Goal: Navigation & Orientation: Find specific page/section

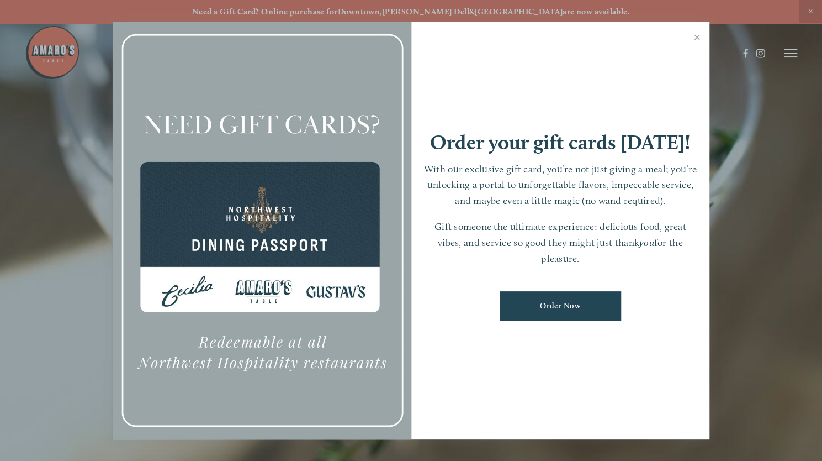
click at [790, 55] on div at bounding box center [411, 230] width 822 height 461
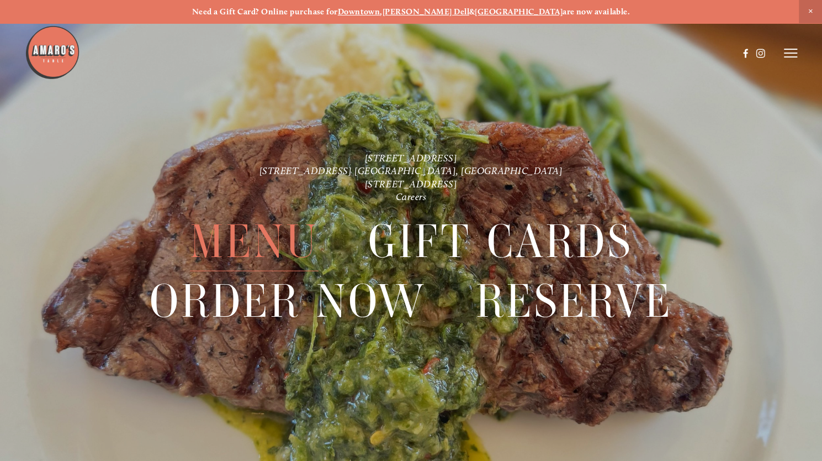
click at [271, 241] on span "Menu" at bounding box center [254, 241] width 129 height 60
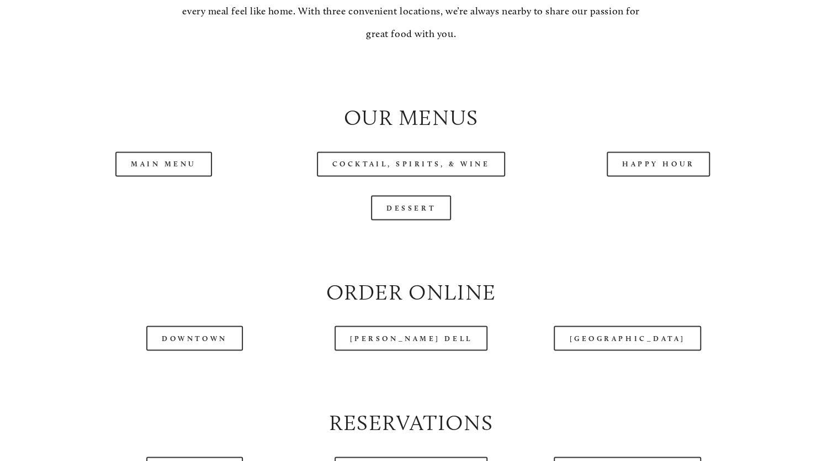
scroll to position [1054, 0]
click at [405, 219] on link "Dessert" at bounding box center [411, 206] width 80 height 25
click at [625, 176] on link "Happy Hour" at bounding box center [659, 163] width 104 height 25
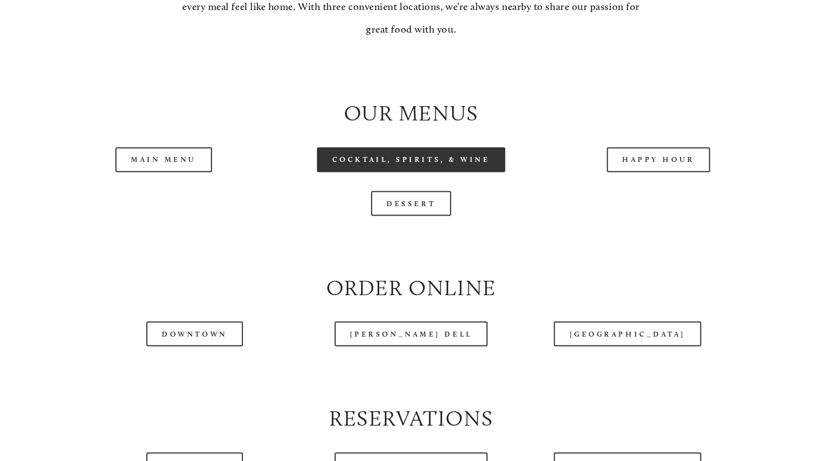
click at [404, 172] on link "Cocktail, Spirits, & Wine" at bounding box center [411, 159] width 189 height 25
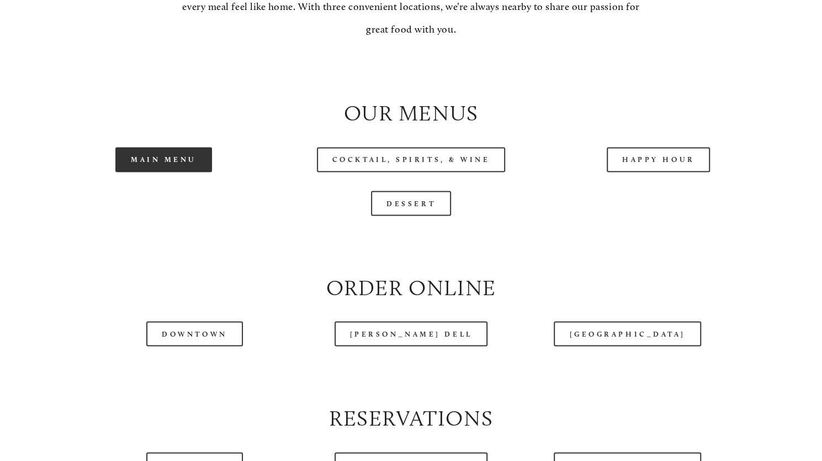
click at [161, 172] on link "Main Menu" at bounding box center [163, 159] width 97 height 25
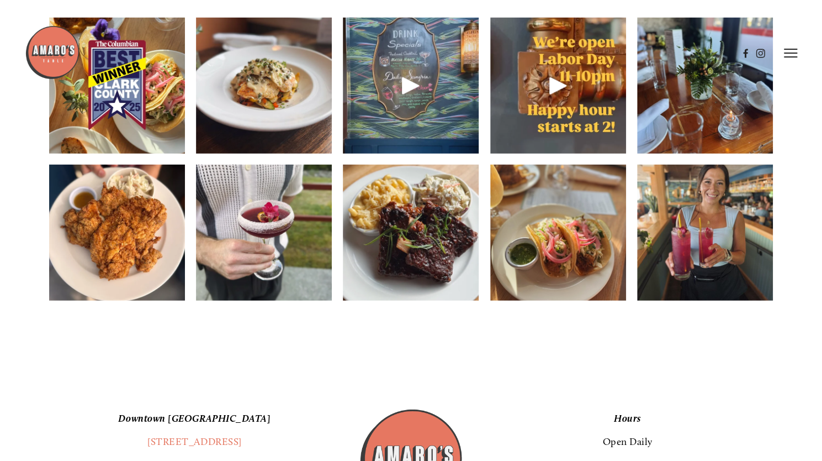
scroll to position [1577, 0]
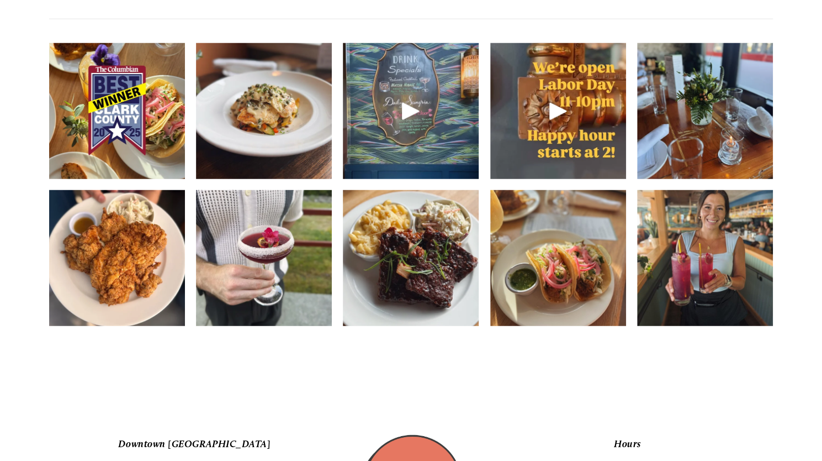
click at [563, 284] on img at bounding box center [558, 257] width 136 height 181
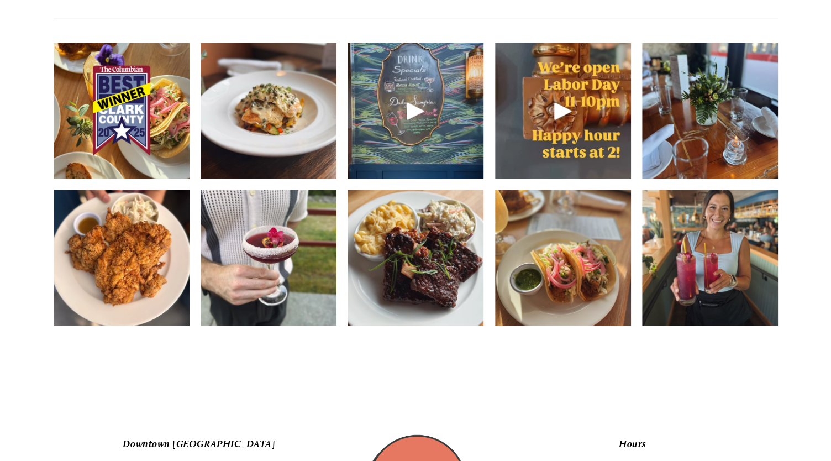
scroll to position [1554, 0]
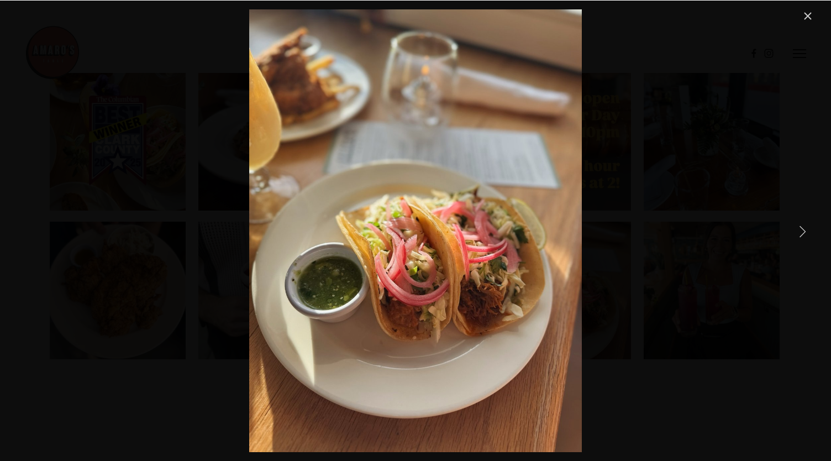
click at [661, 375] on div "Time to unwind! It’s officially happy hour ✨" at bounding box center [416, 230] width 798 height 442
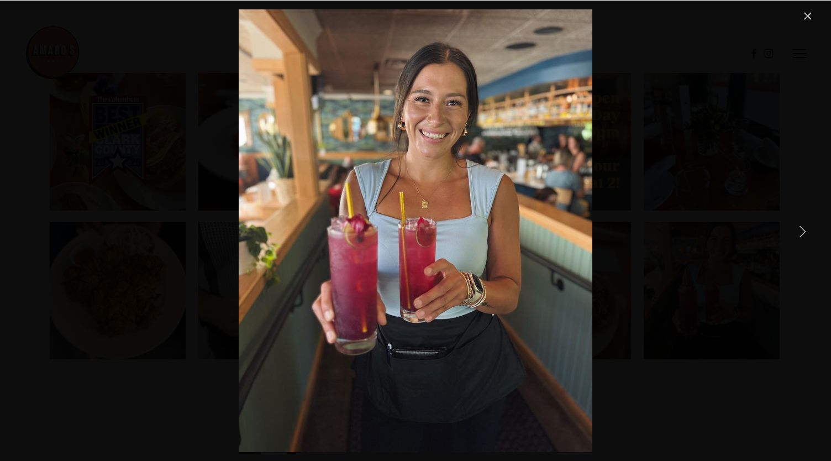
click at [806, 14] on link "Close" at bounding box center [807, 15] width 13 height 13
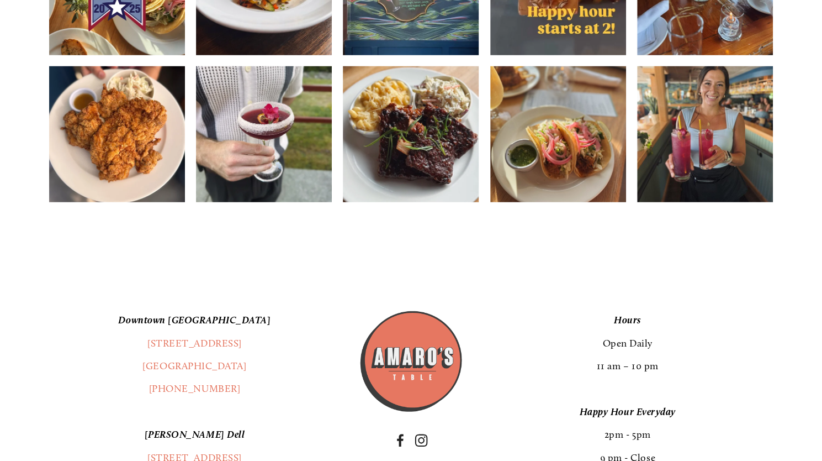
scroll to position [1706, 0]
